Goal: Task Accomplishment & Management: Use online tool/utility

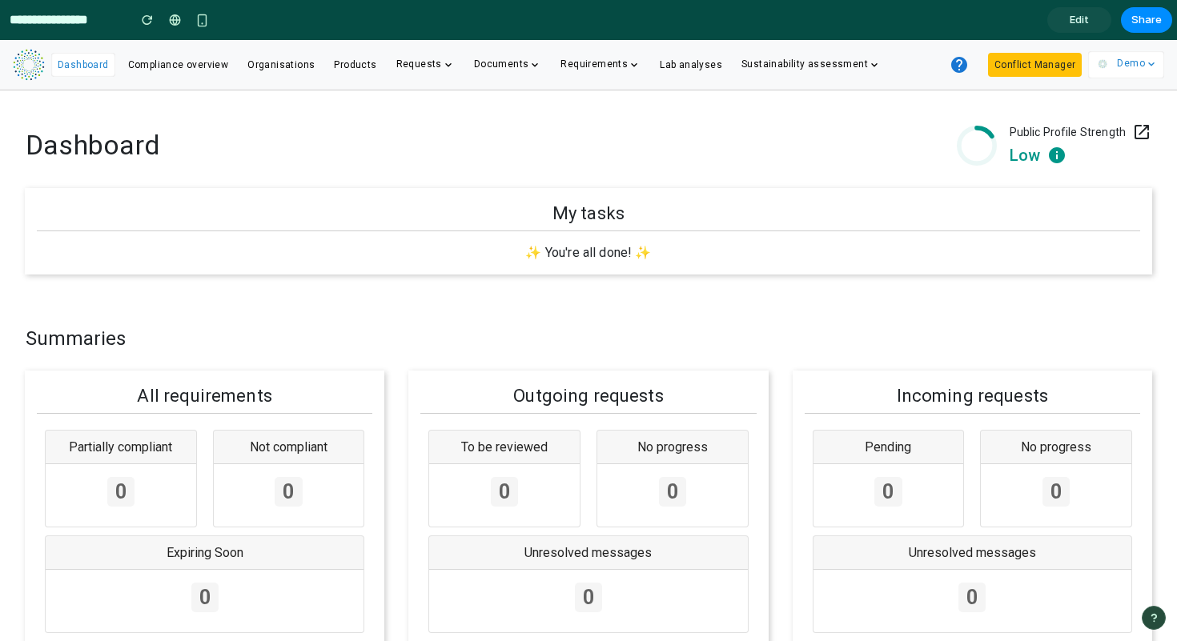
click at [61, 22] on input "**********" at bounding box center [64, 20] width 116 height 29
click at [1072, 12] on span "Edit" at bounding box center [1079, 20] width 19 height 16
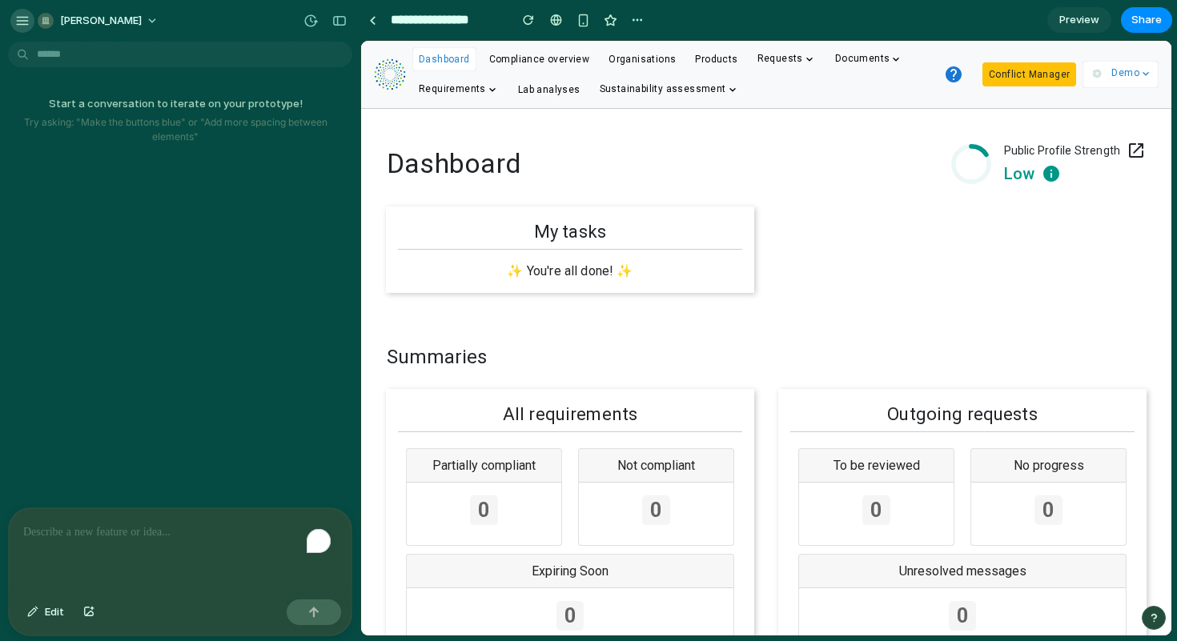
click at [17, 15] on div "button" at bounding box center [22, 21] width 14 height 14
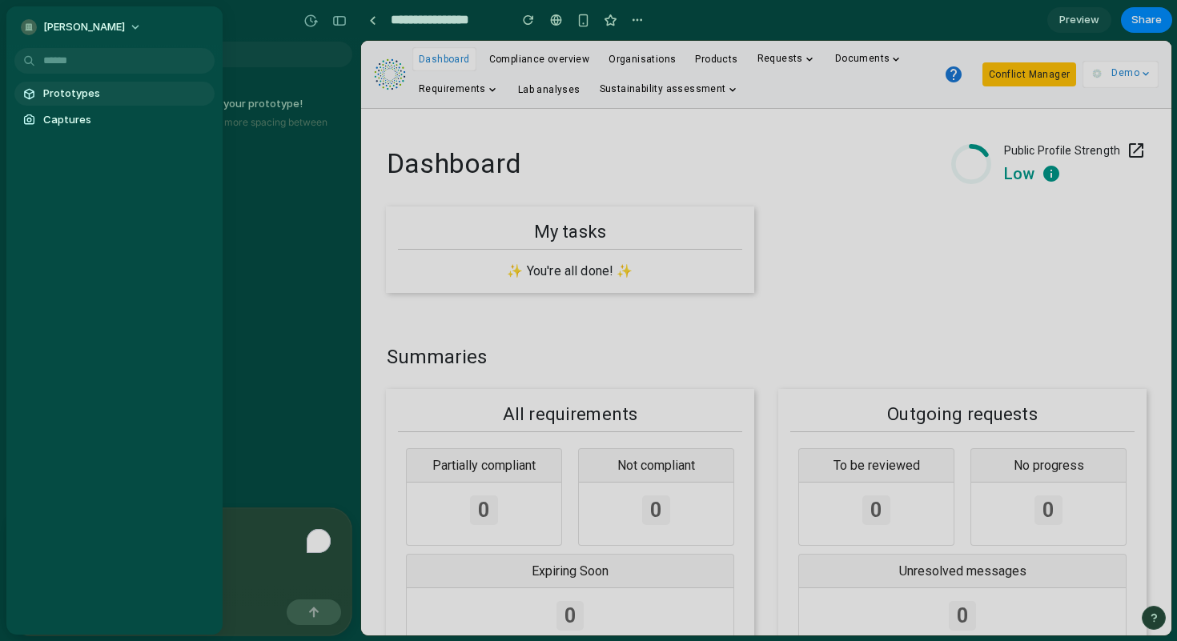
click at [63, 98] on span "Prototypes" at bounding box center [125, 94] width 165 height 16
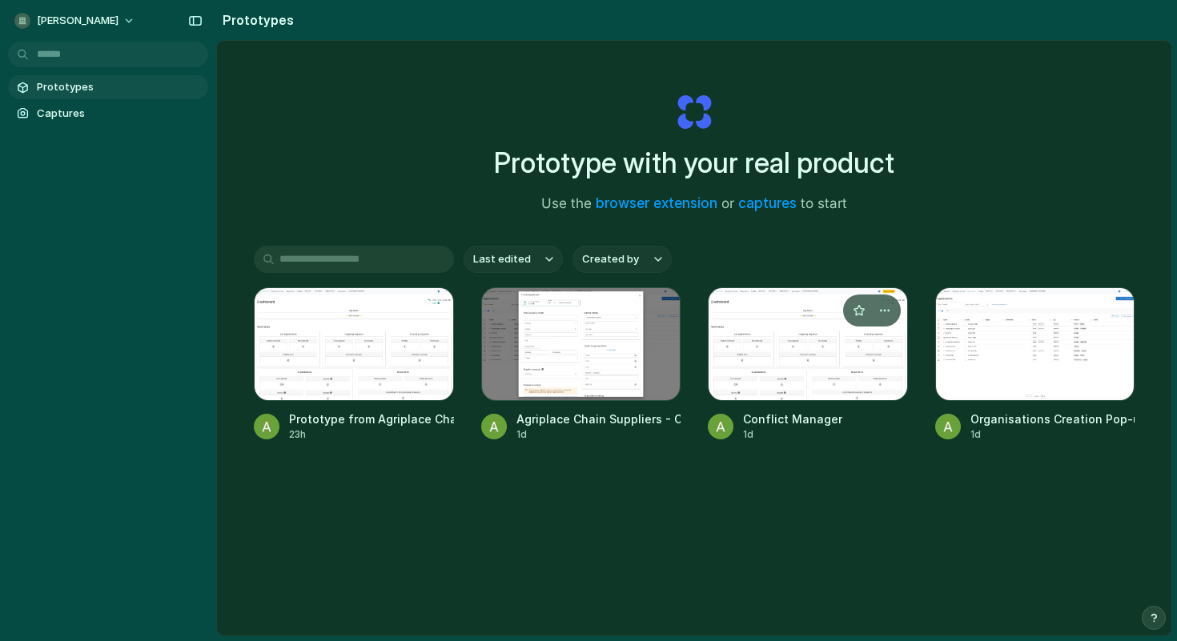
click at [838, 363] on div at bounding box center [808, 344] width 200 height 114
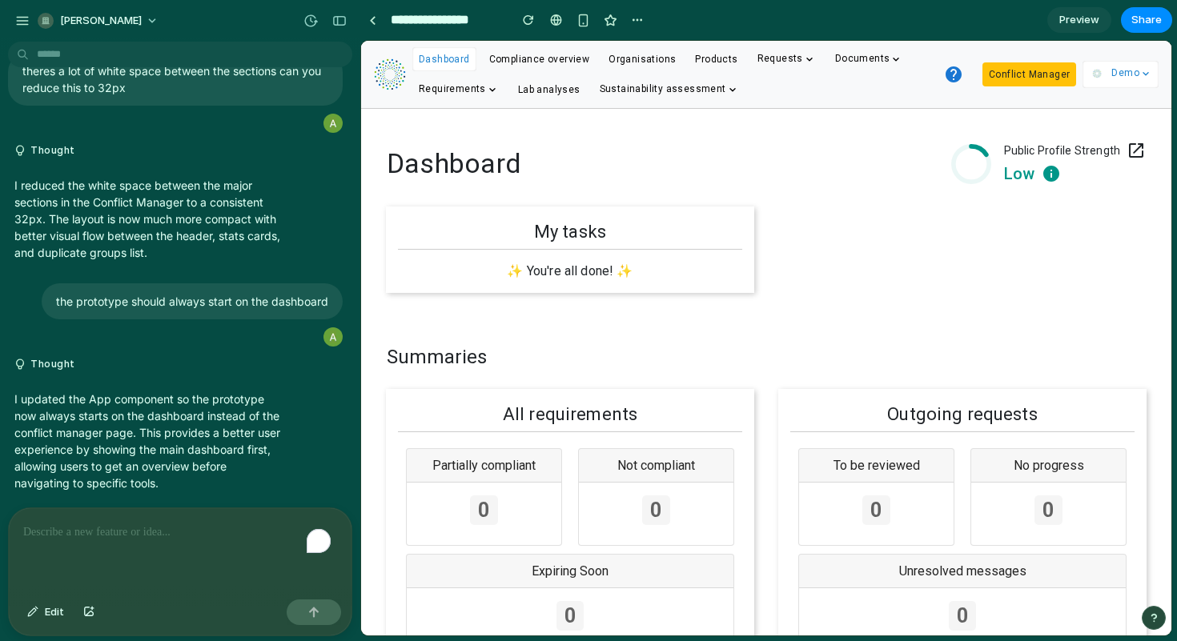
scroll to position [4306, 0]
click at [340, 25] on div "button" at bounding box center [339, 20] width 14 height 11
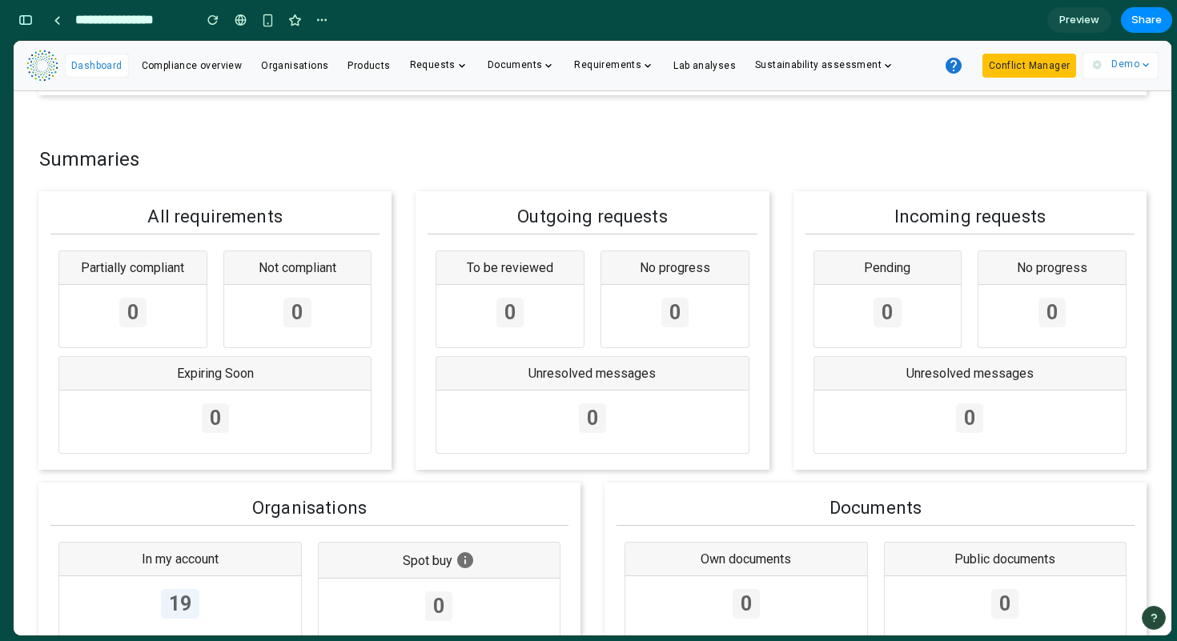
scroll to position [0, 0]
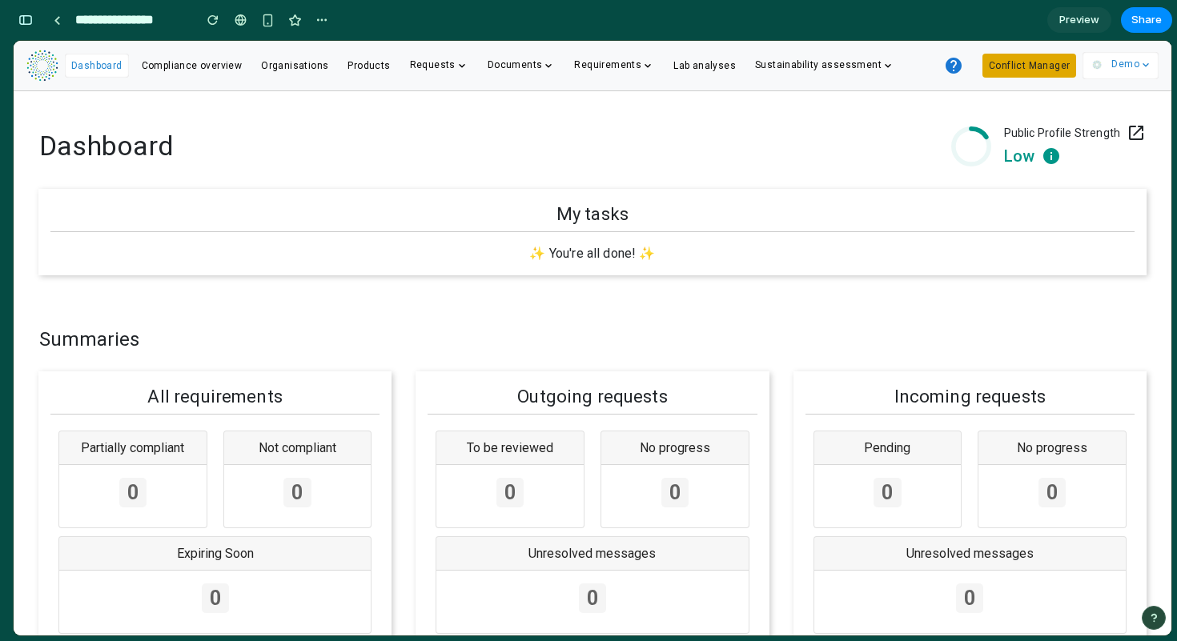
click at [1005, 68] on button "Conflict Manager" at bounding box center [1030, 66] width 94 height 24
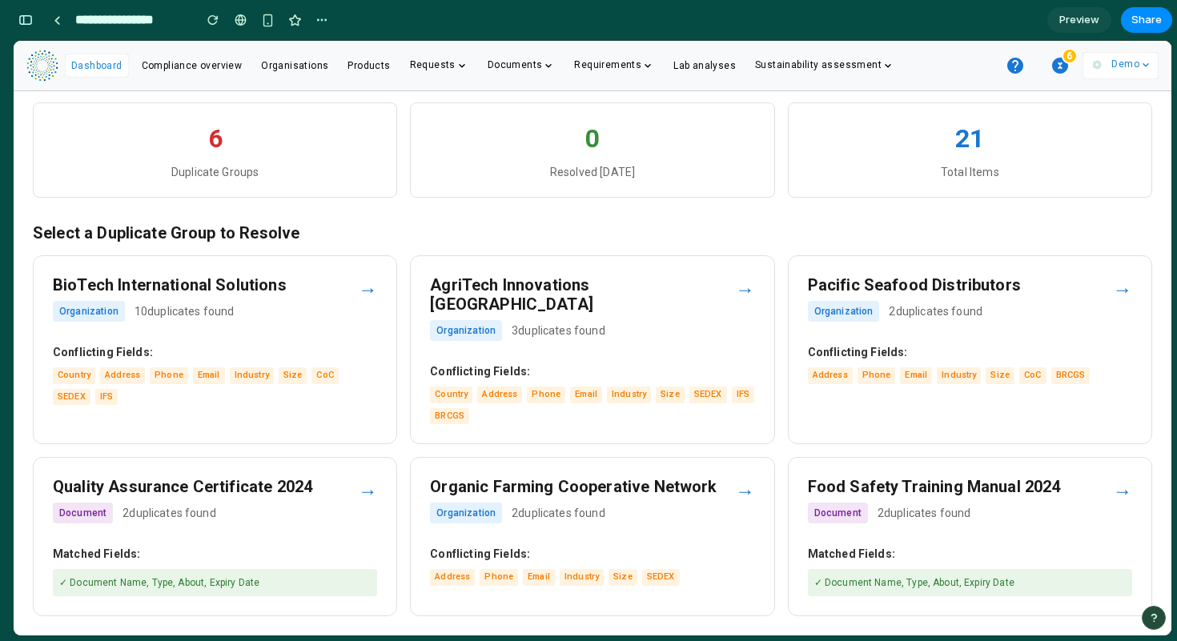
scroll to position [82, 0]
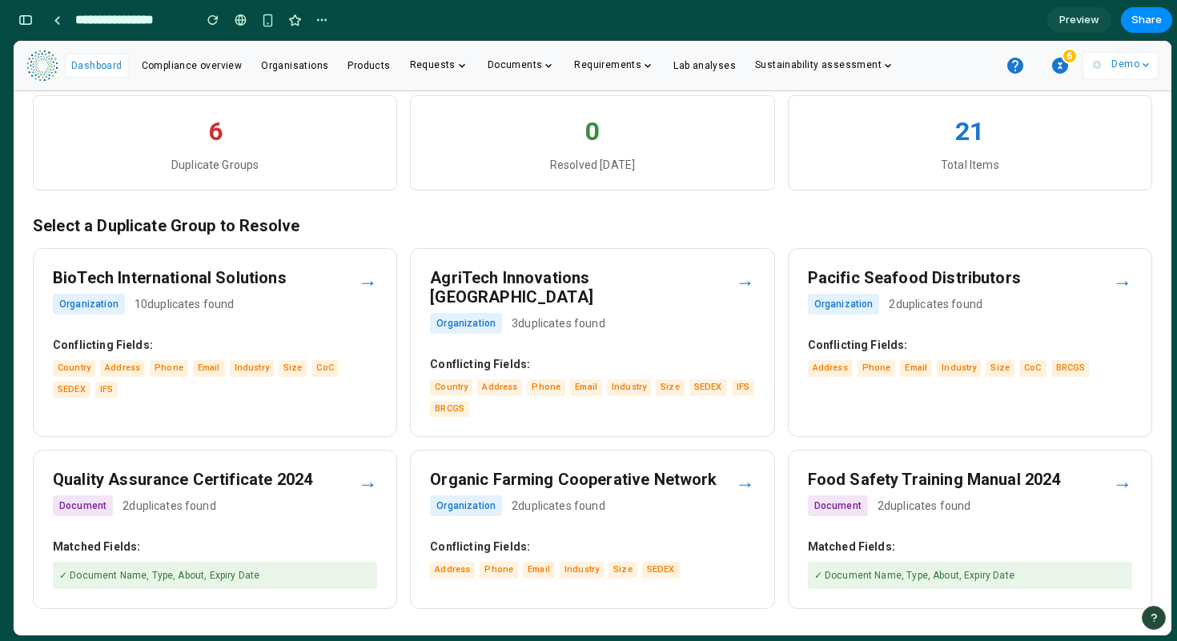
click at [714, 313] on div "Organization 3 duplicates found" at bounding box center [582, 323] width 305 height 21
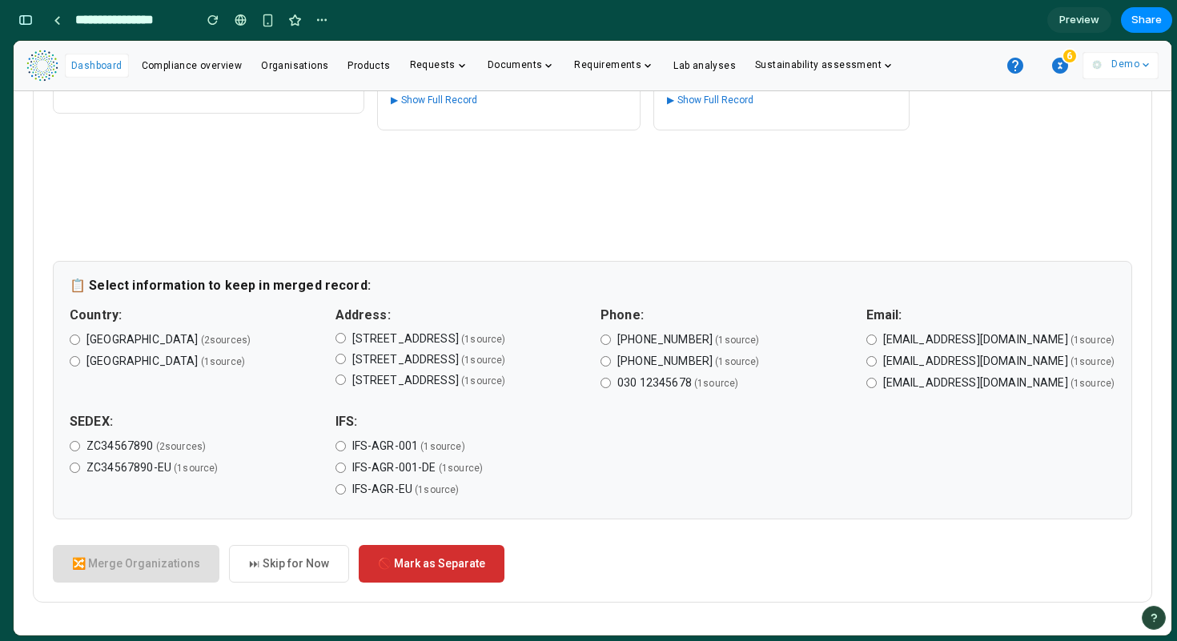
scroll to position [507, 0]
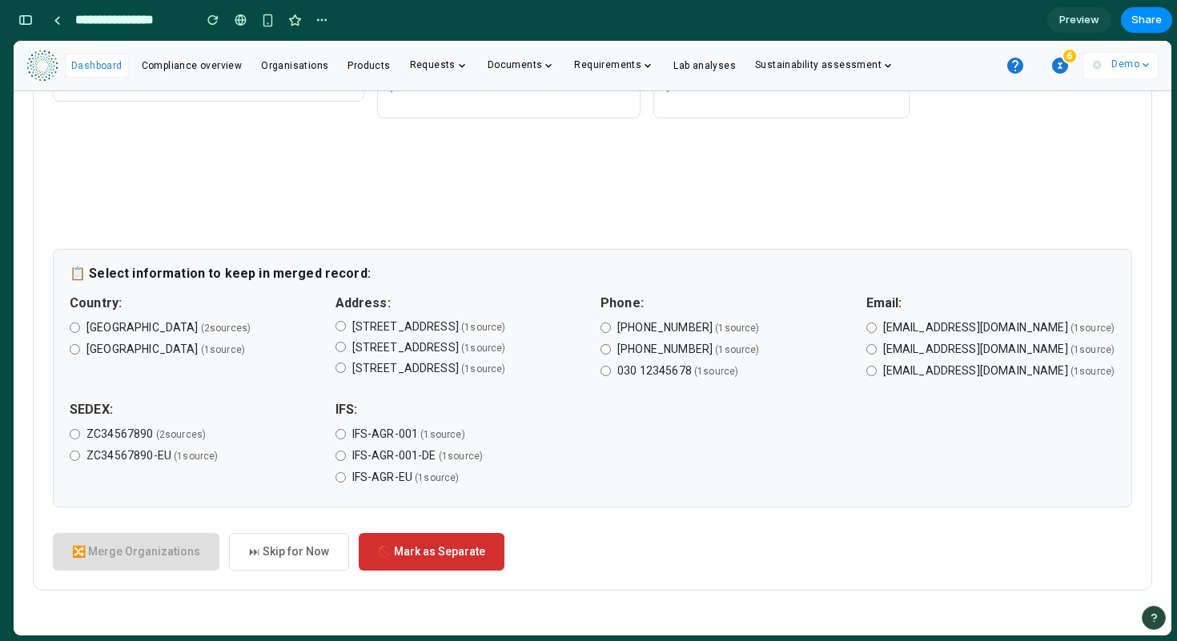
click at [78, 320] on label "Germany ( 2 source s )" at bounding box center [195, 328] width 250 height 17
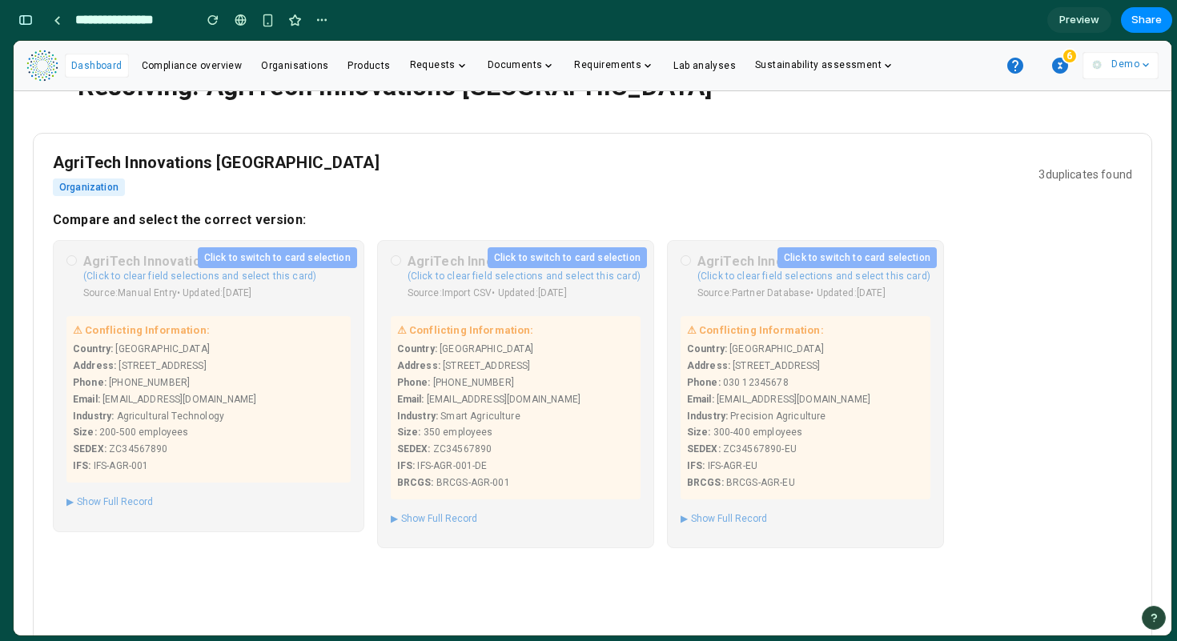
scroll to position [0, 0]
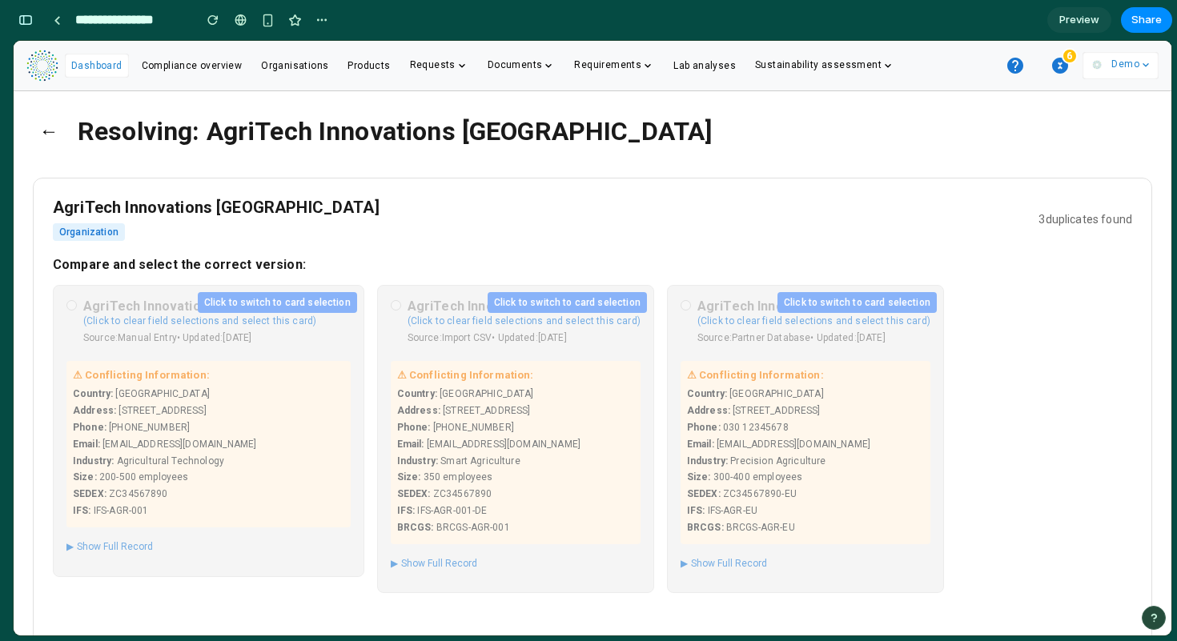
click at [51, 128] on button "←" at bounding box center [49, 132] width 32 height 42
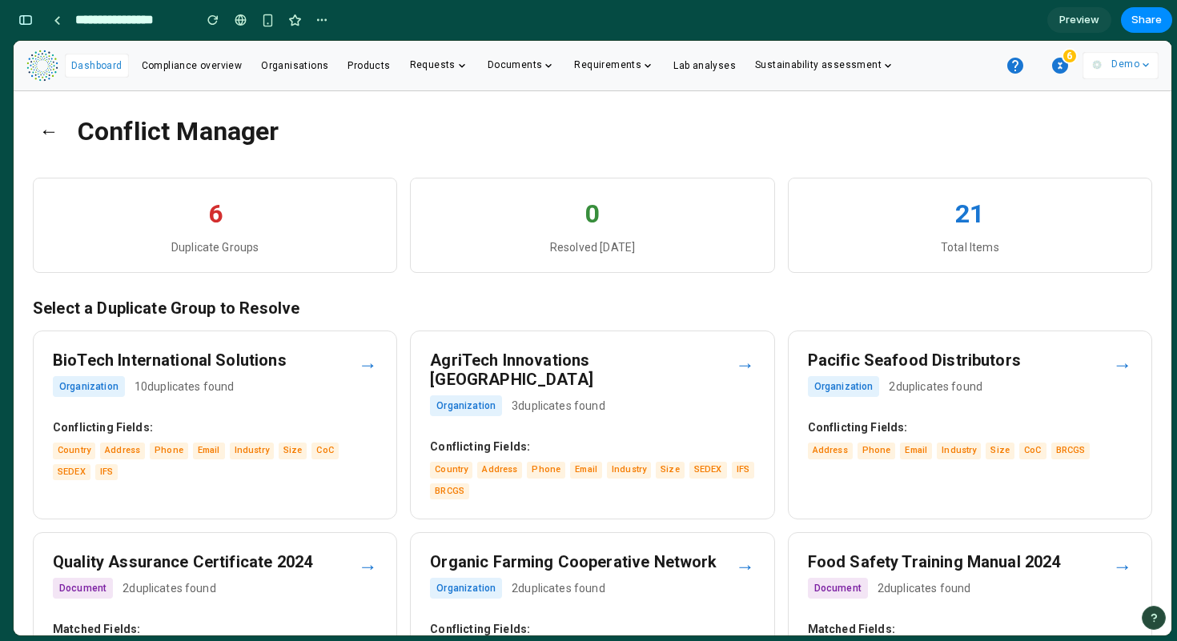
scroll to position [82, 0]
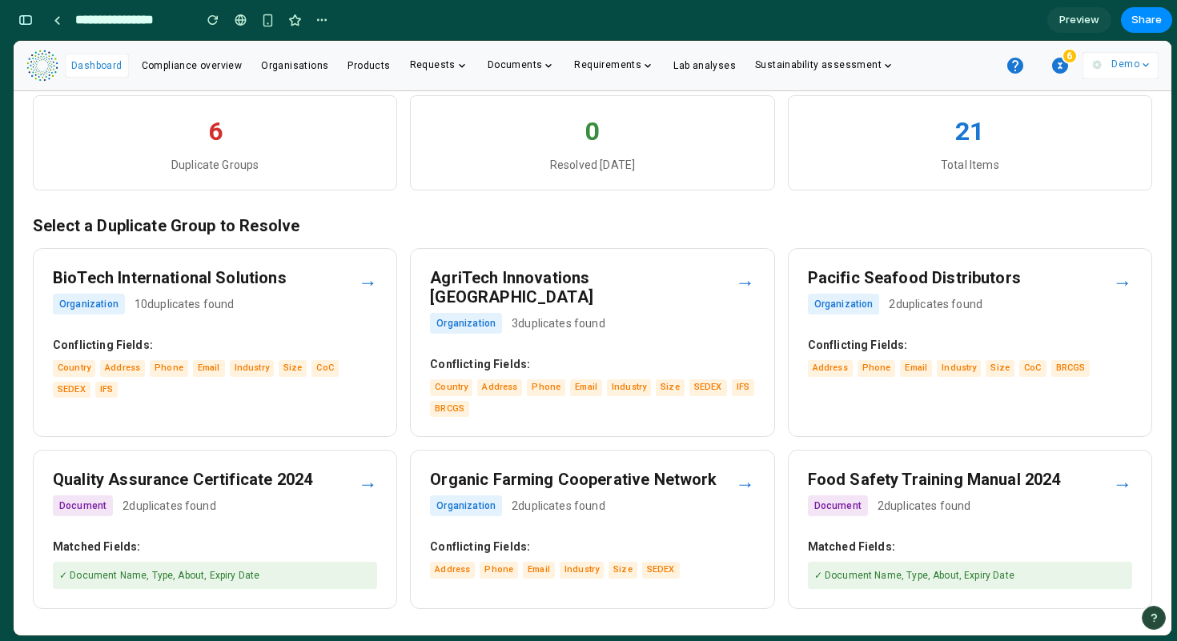
click at [903, 470] on div "Food Safety Training Manual 2024 Document 2 duplicates found" at bounding box center [960, 498] width 305 height 56
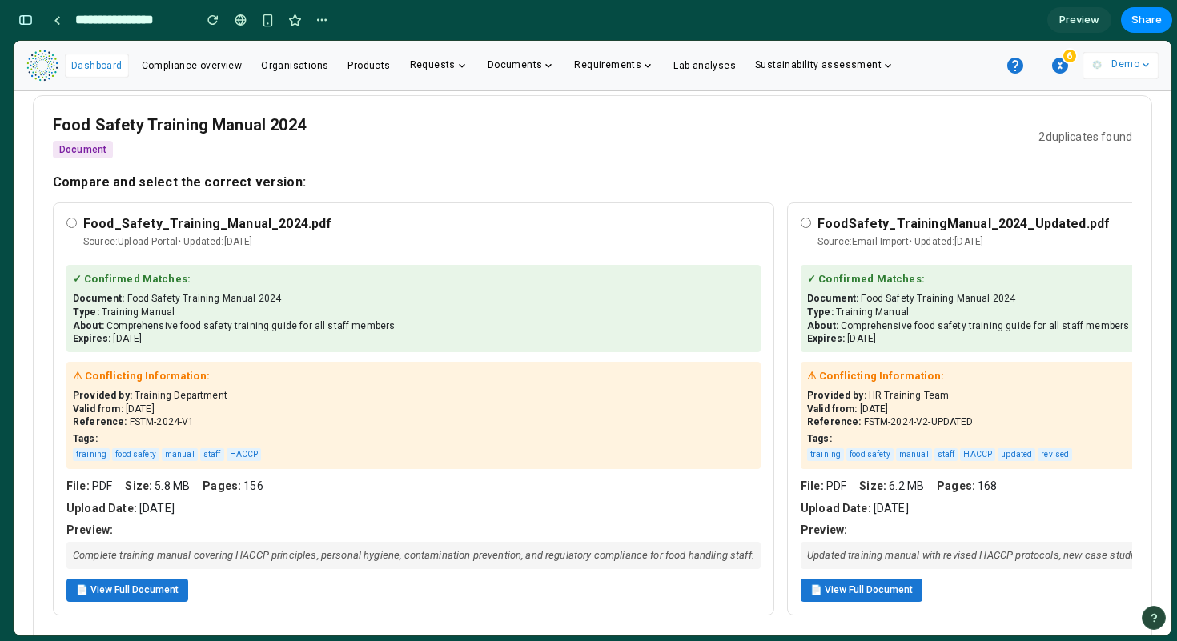
scroll to position [230, 0]
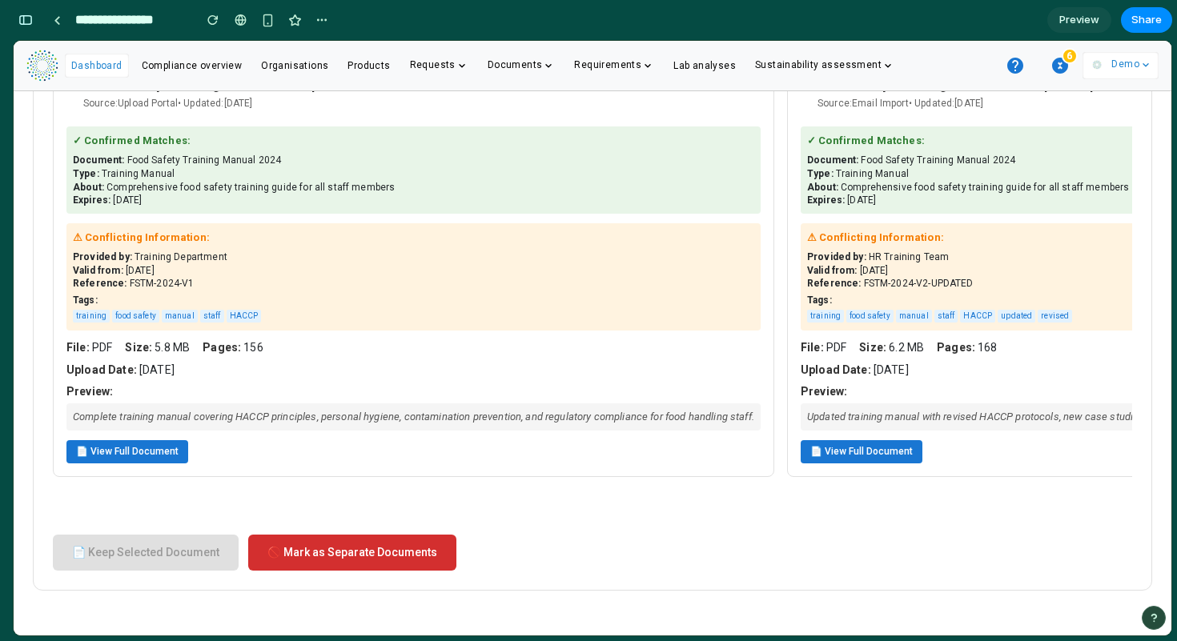
click at [133, 440] on button "📄 View Full Document" at bounding box center [127, 451] width 122 height 23
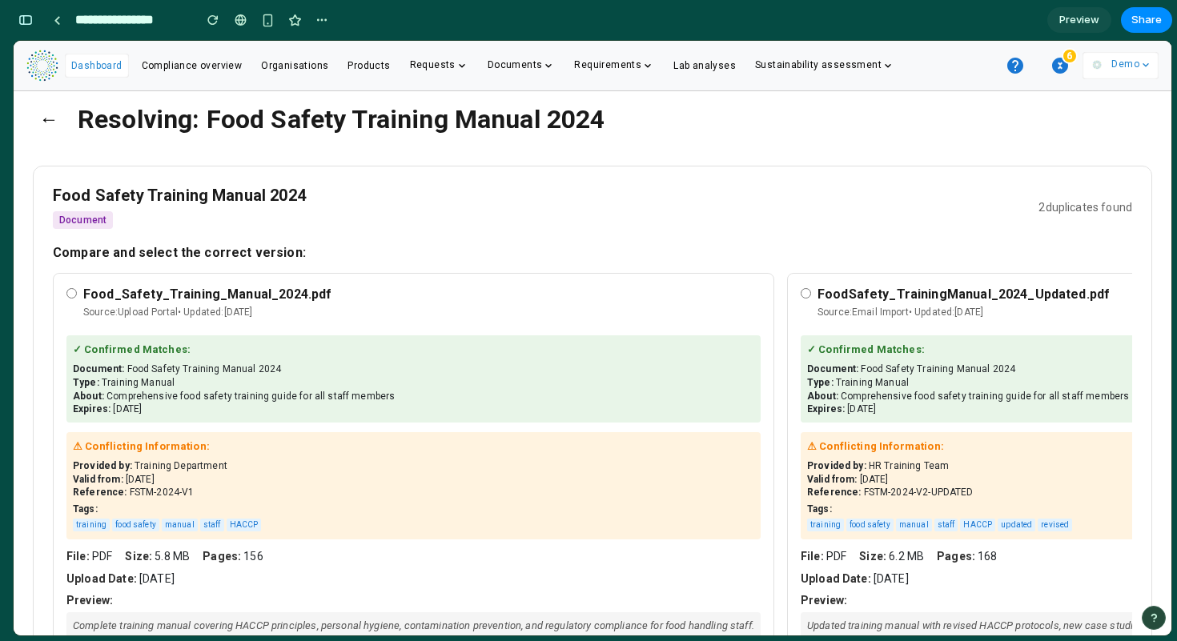
scroll to position [0, 0]
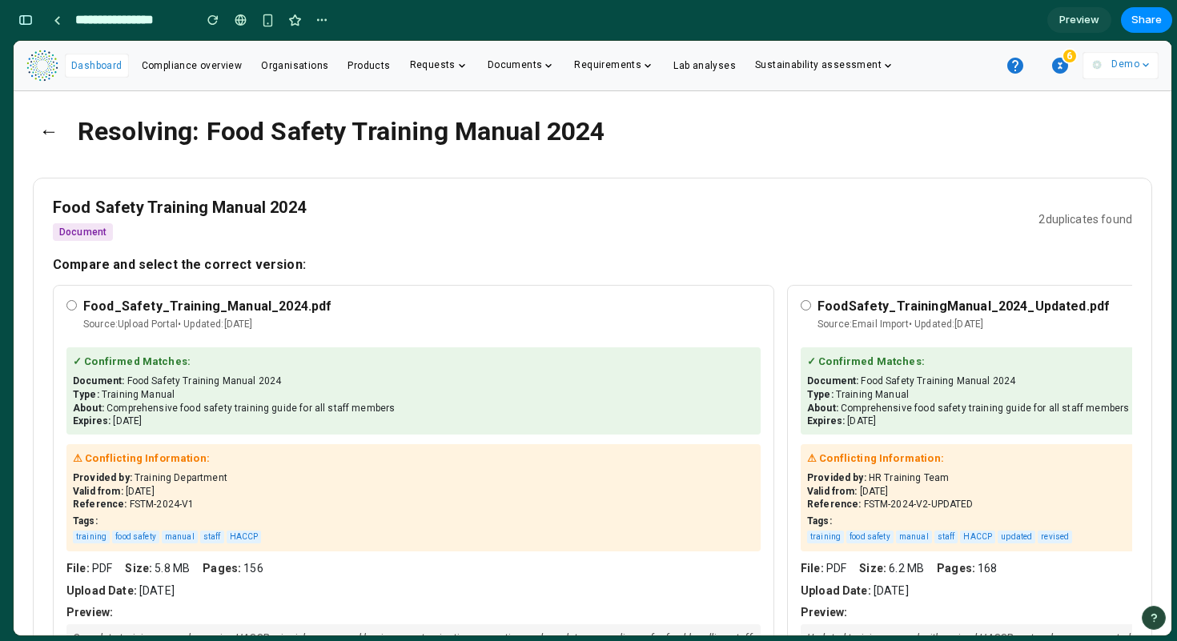
click at [47, 139] on button "←" at bounding box center [49, 132] width 32 height 42
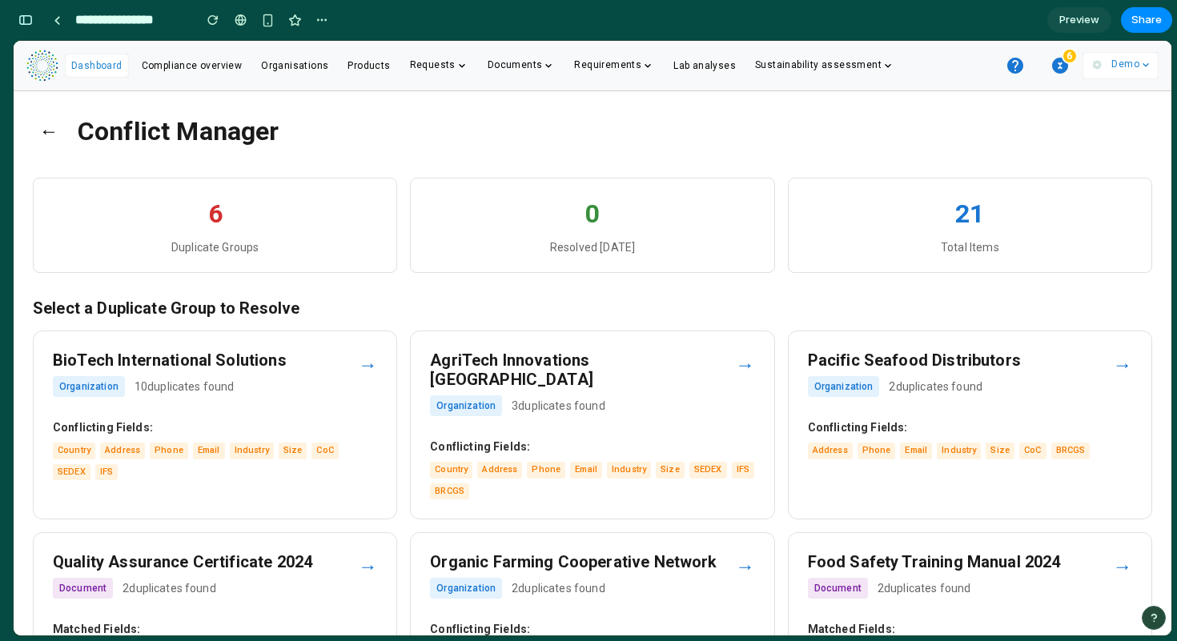
click at [94, 61] on span "Dashboard" at bounding box center [96, 65] width 51 height 11
